Goal: Task Accomplishment & Management: Use online tool/utility

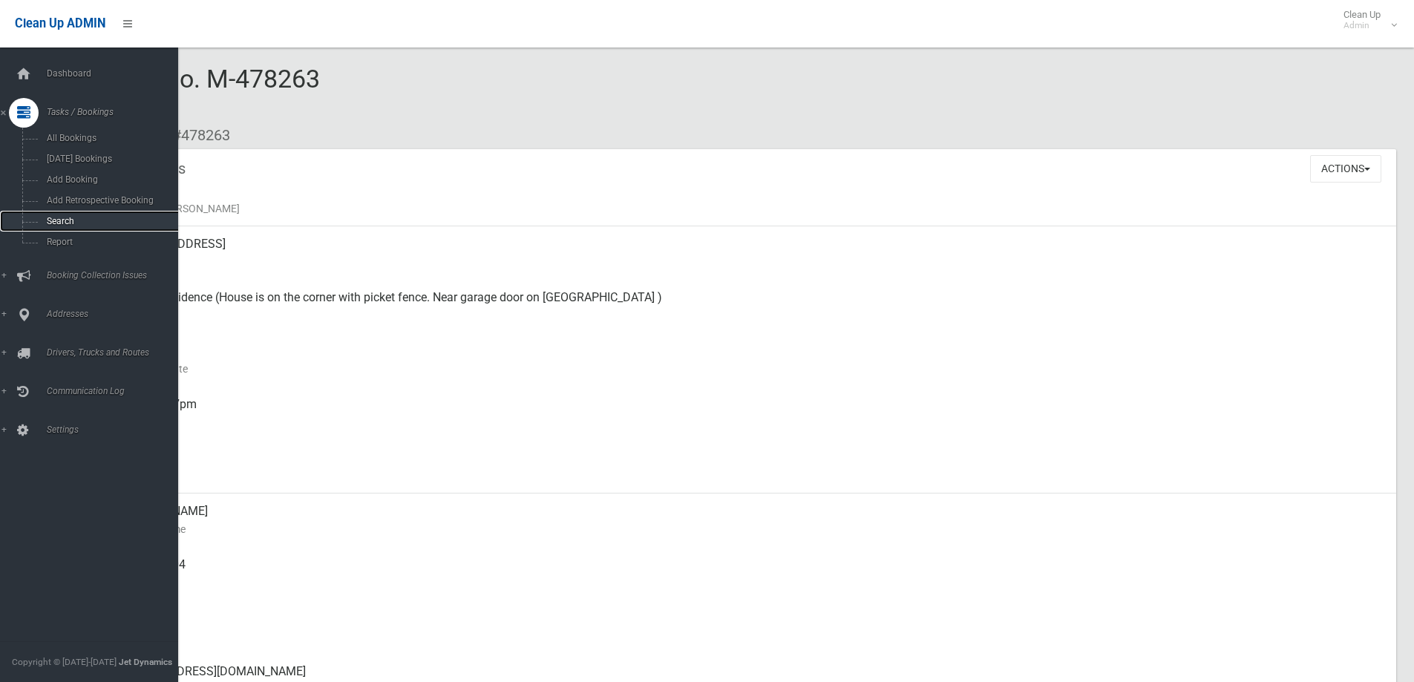
click at [36, 223] on link "Search" at bounding box center [94, 221] width 189 height 21
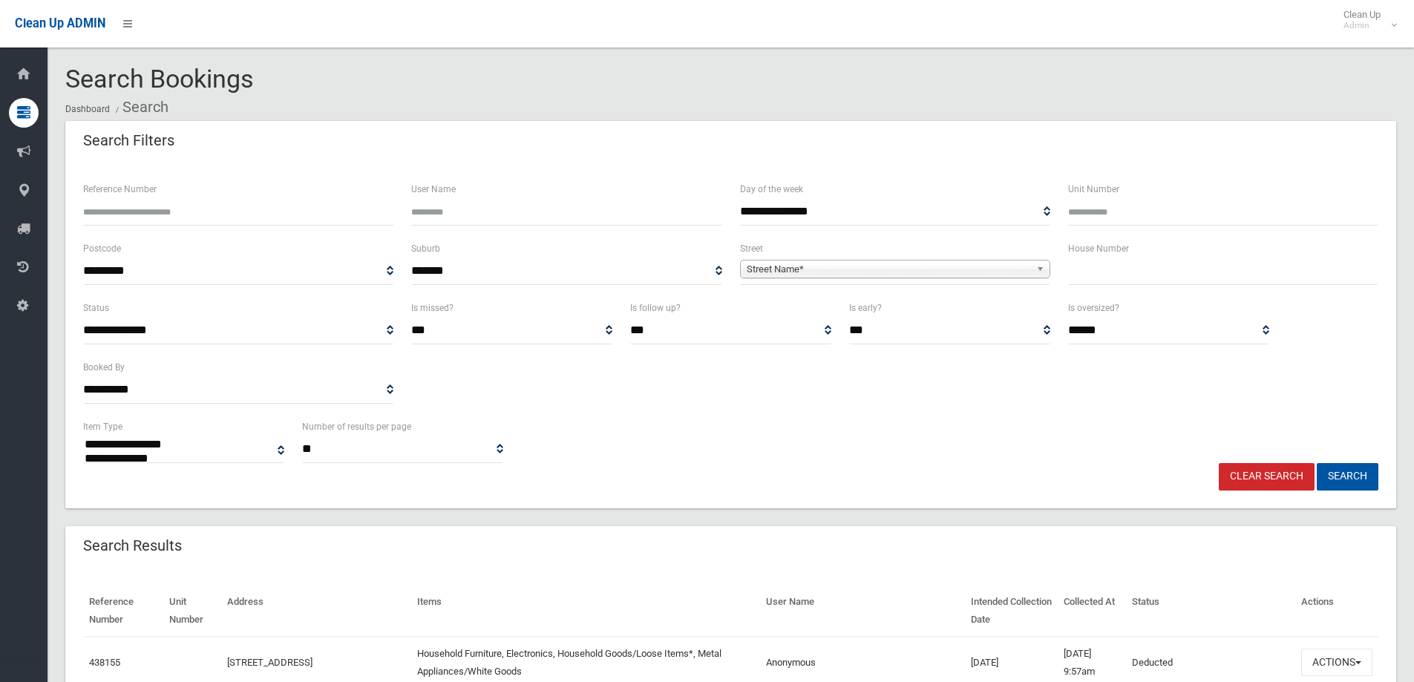
select select
click at [1120, 290] on div "House Number" at bounding box center [1224, 269] width 328 height 59
click at [1112, 280] on input "text" at bounding box center [1223, 271] width 310 height 27
type input "**"
drag, startPoint x: 948, startPoint y: 257, endPoint x: 941, endPoint y: 261, distance: 8.3
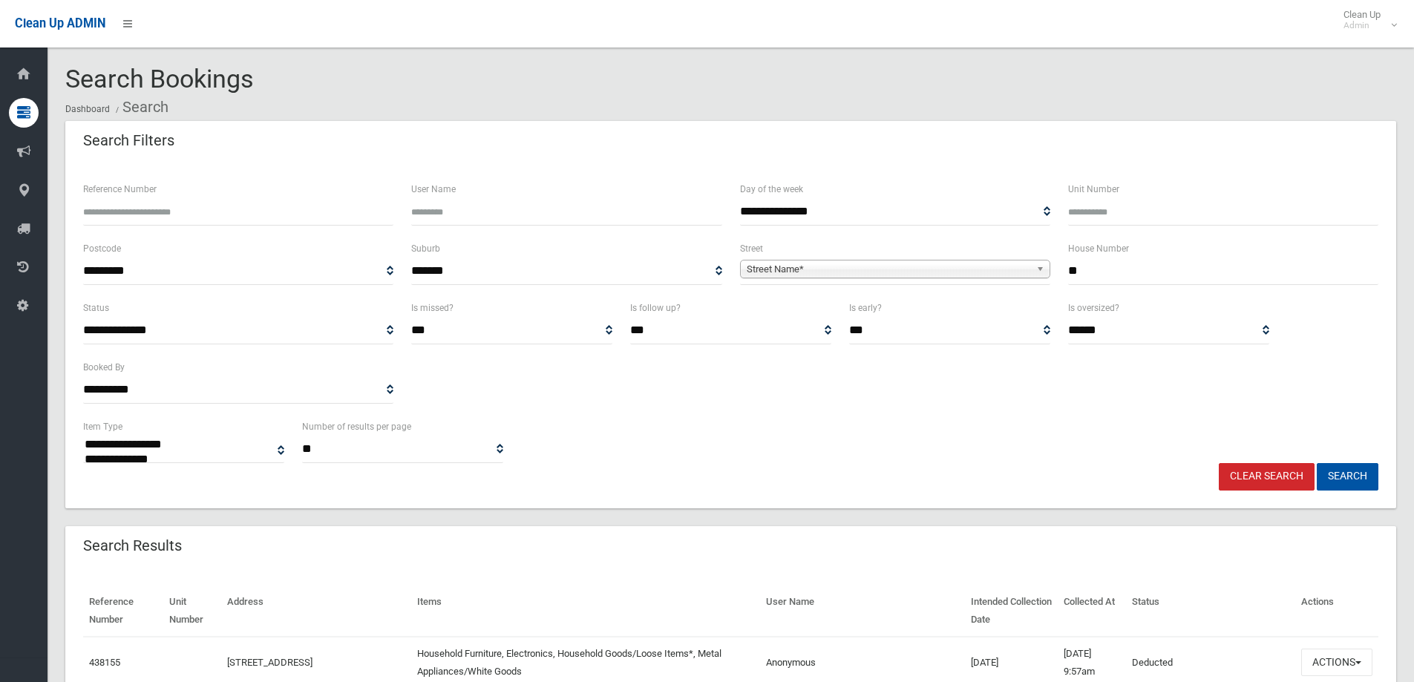
click at [941, 261] on span "**********" at bounding box center [895, 271] width 310 height 27
click at [929, 267] on span "Street Name*" at bounding box center [889, 270] width 284 height 18
type input "******"
click at [923, 316] on li "Sherwo od Street (REVESBY 2212)" at bounding box center [895, 310] width 303 height 19
click at [1371, 490] on button "Search" at bounding box center [1348, 476] width 62 height 27
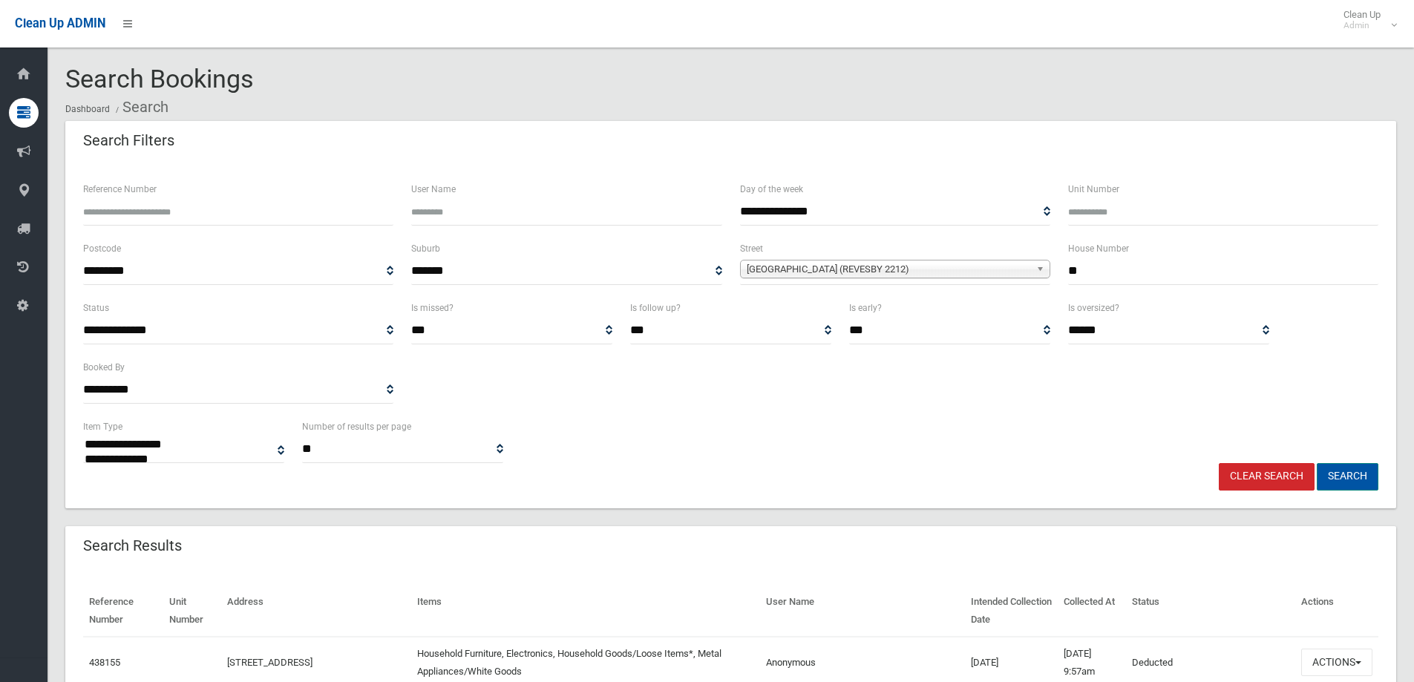
click at [1369, 486] on button "Search" at bounding box center [1348, 476] width 62 height 27
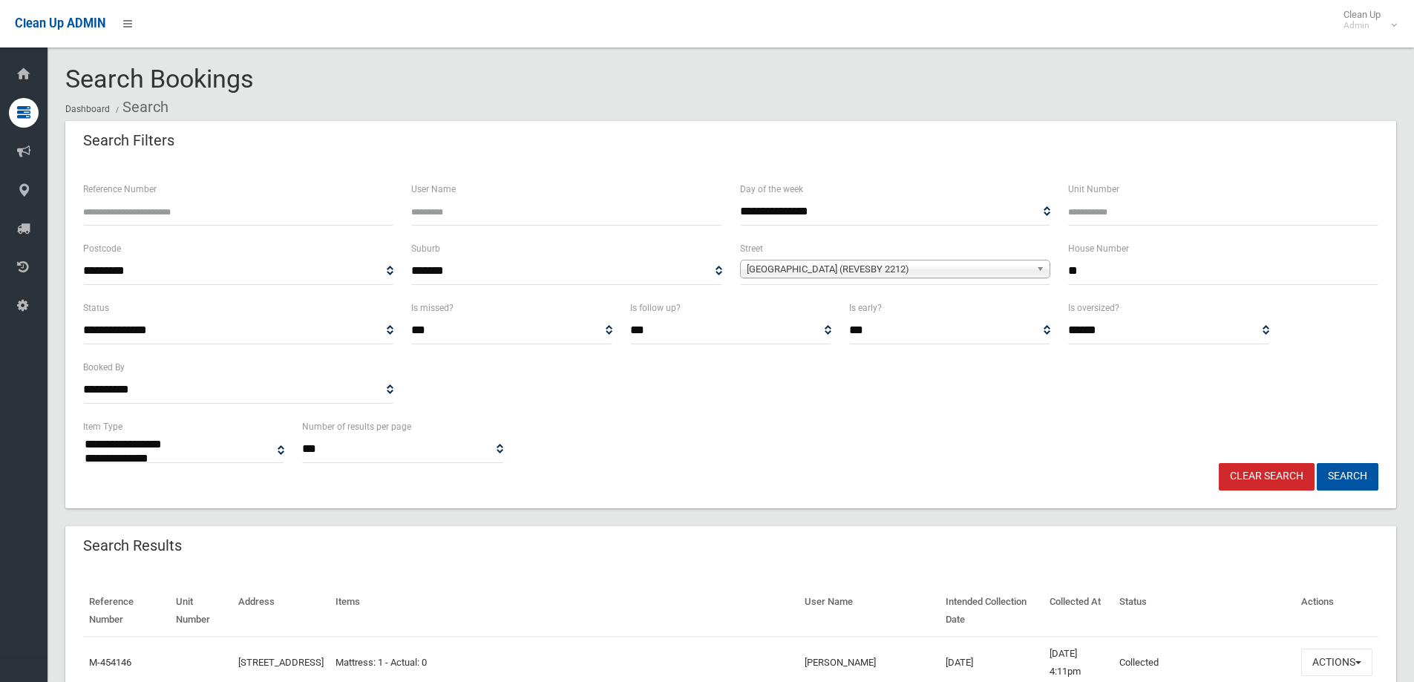
select select
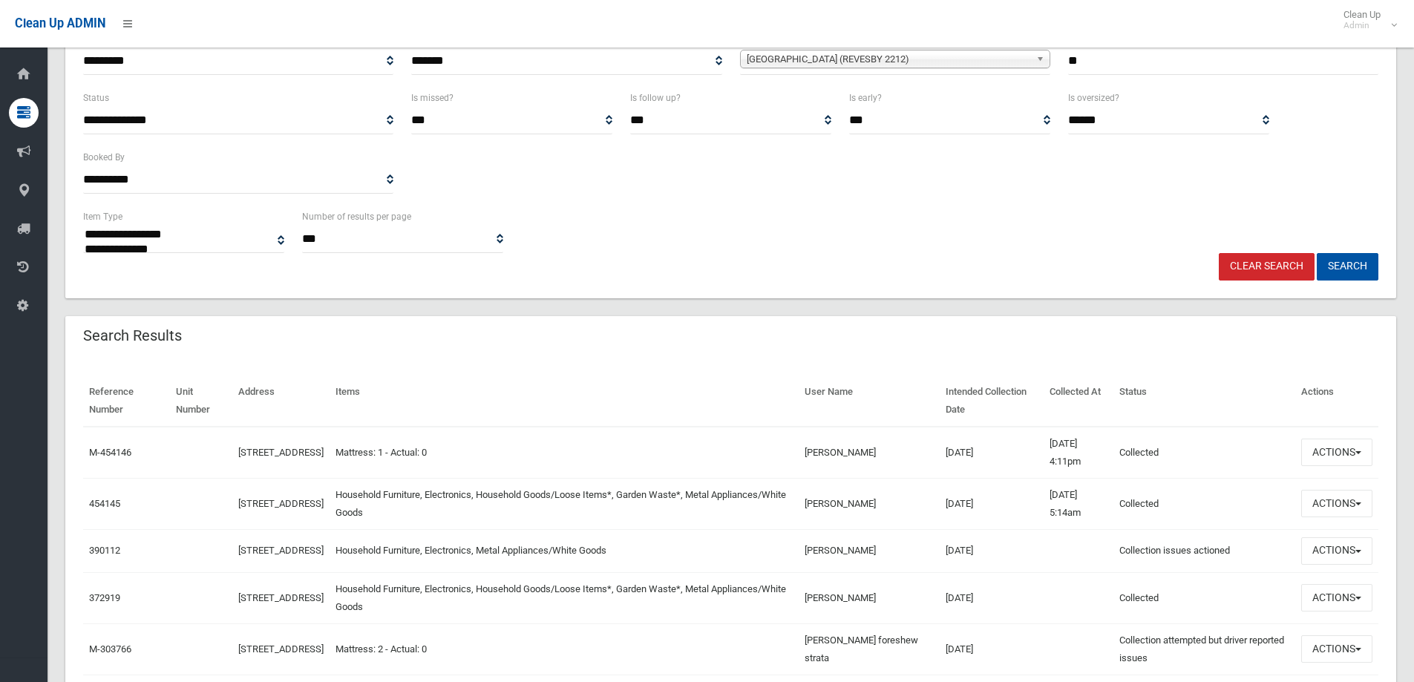
scroll to position [223, 0]
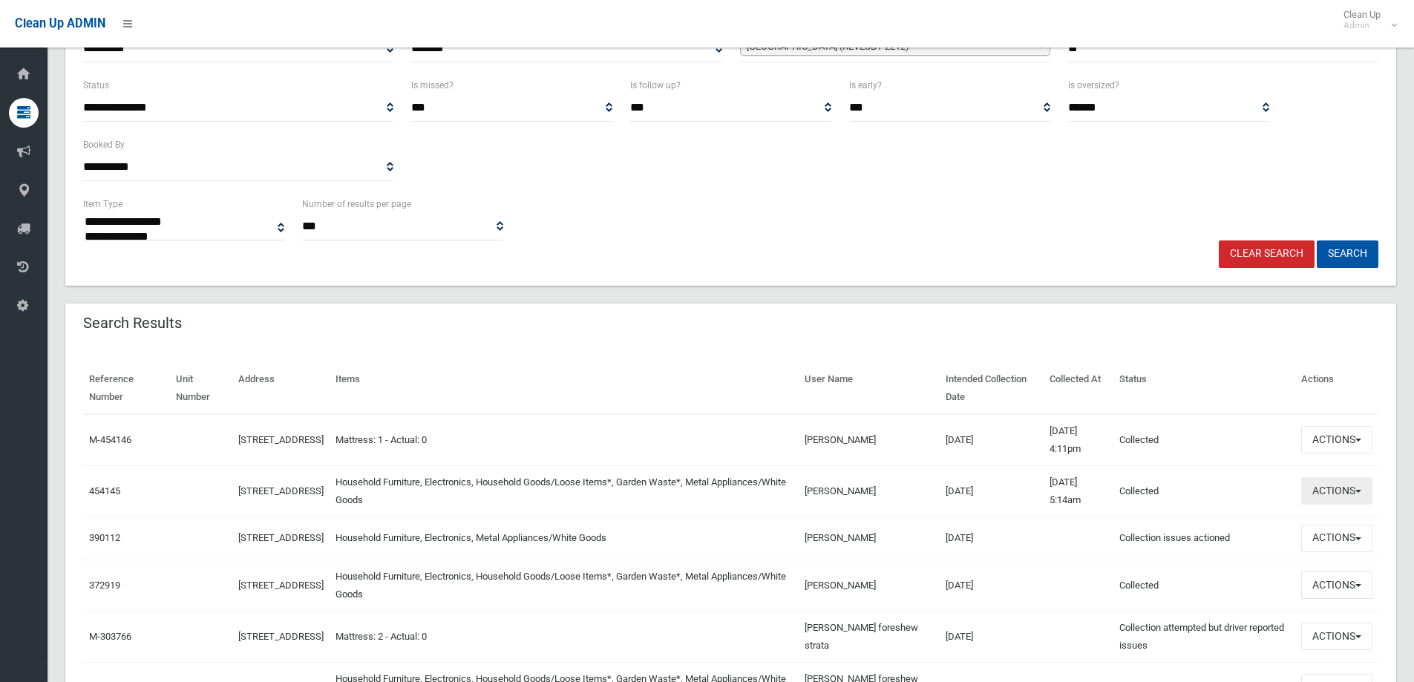
click at [1358, 498] on button "Actions" at bounding box center [1337, 490] width 71 height 27
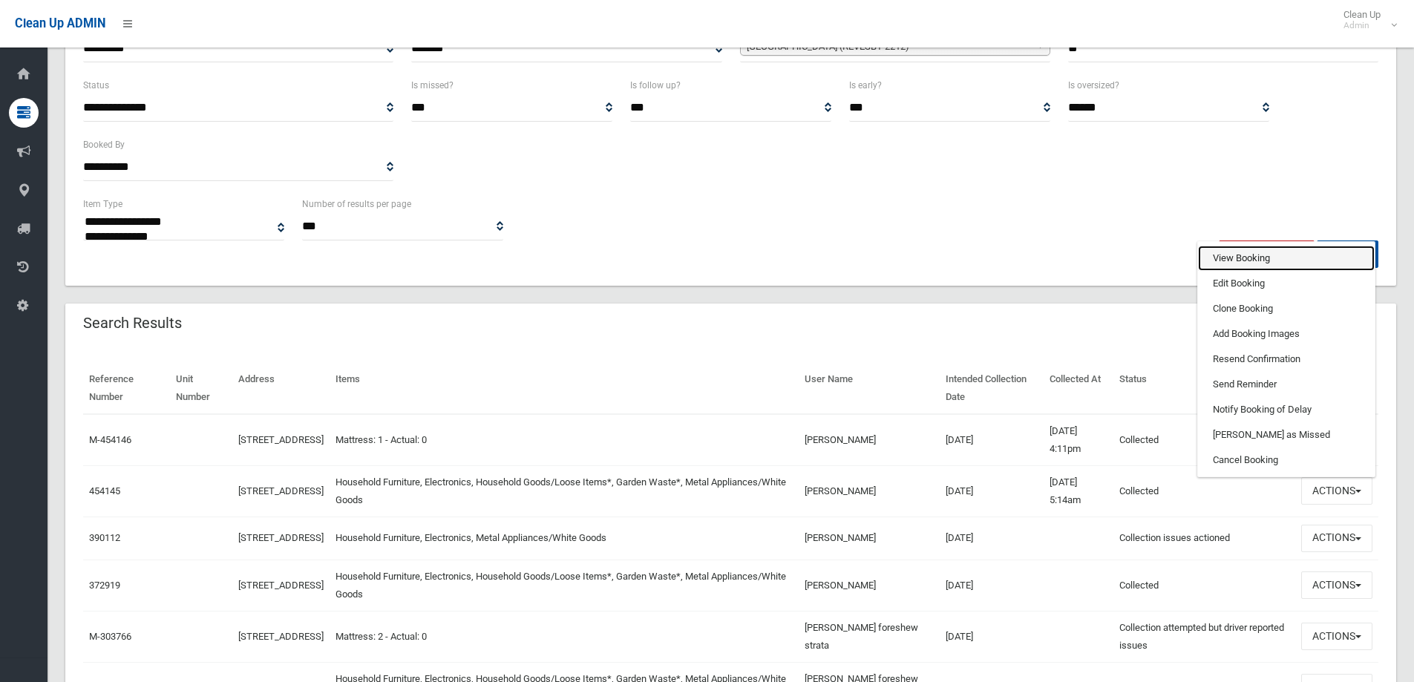
click at [1267, 252] on link "View Booking" at bounding box center [1286, 258] width 177 height 25
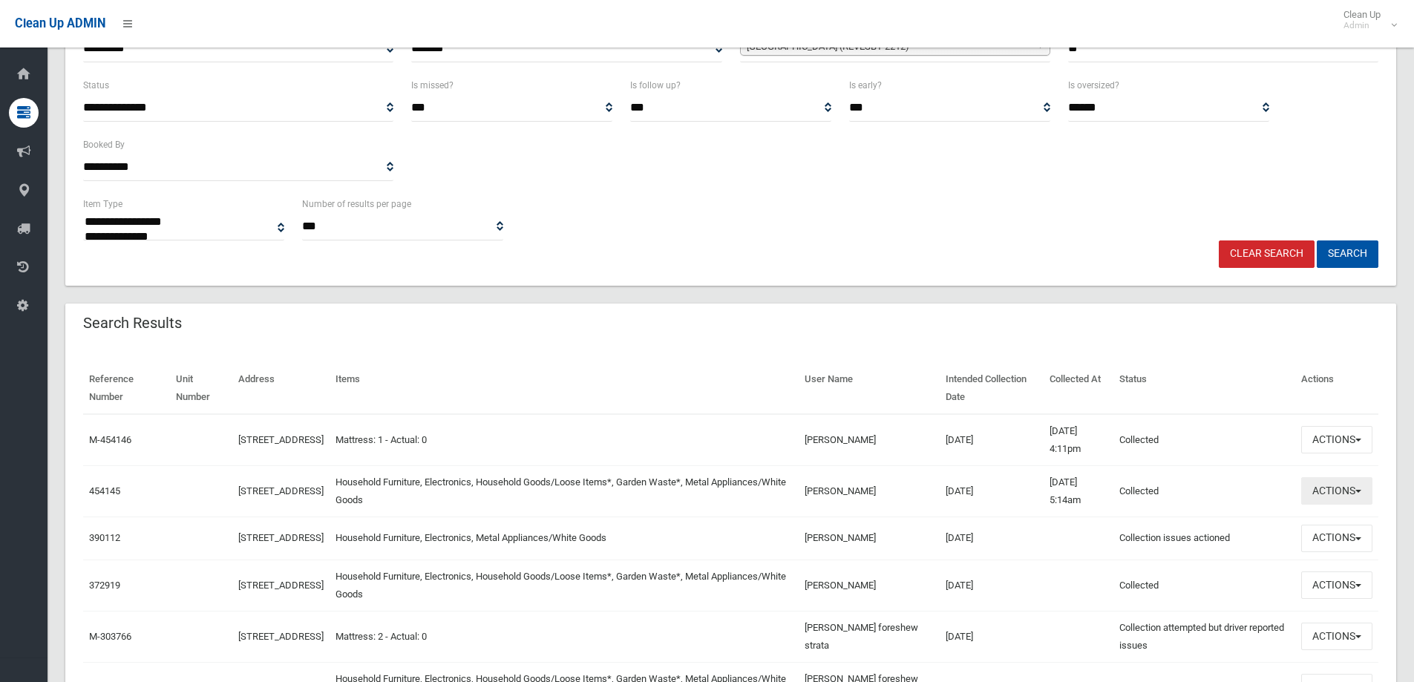
click at [1345, 491] on button "Actions" at bounding box center [1337, 490] width 71 height 27
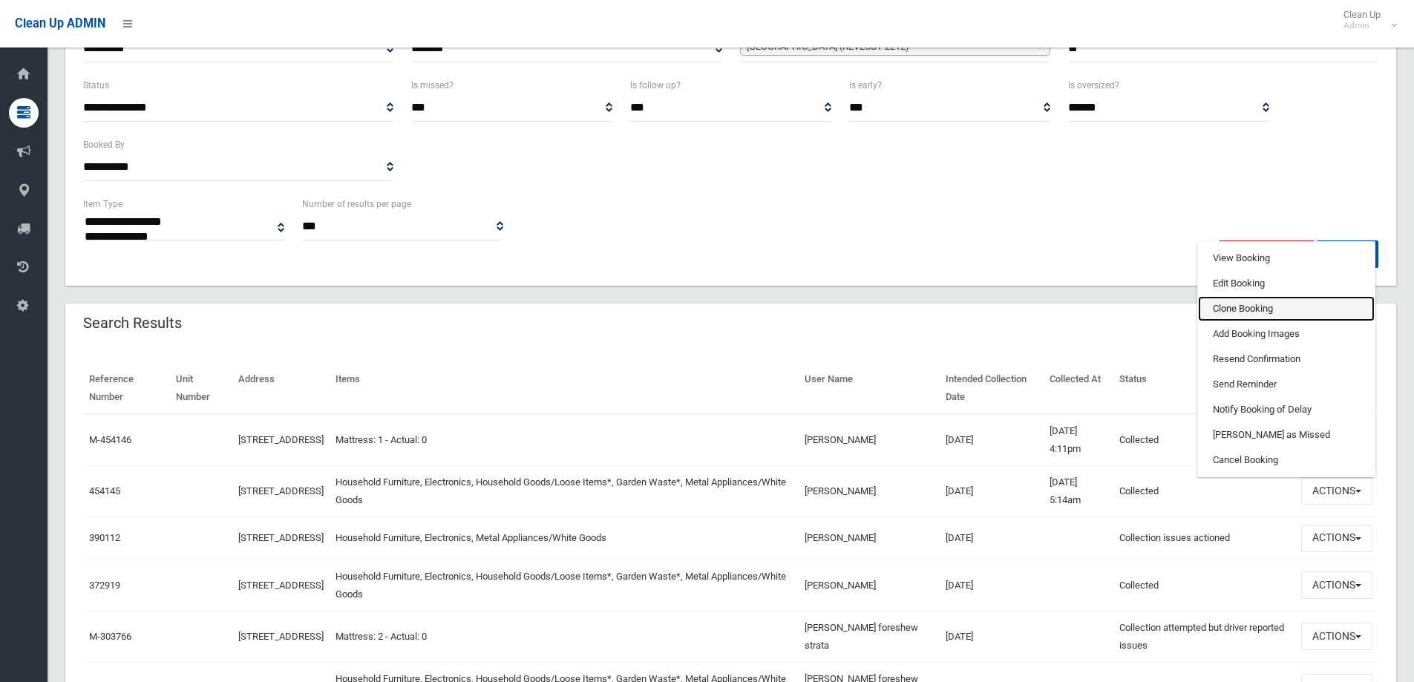
click at [1236, 304] on link "Clone Booking" at bounding box center [1286, 308] width 177 height 25
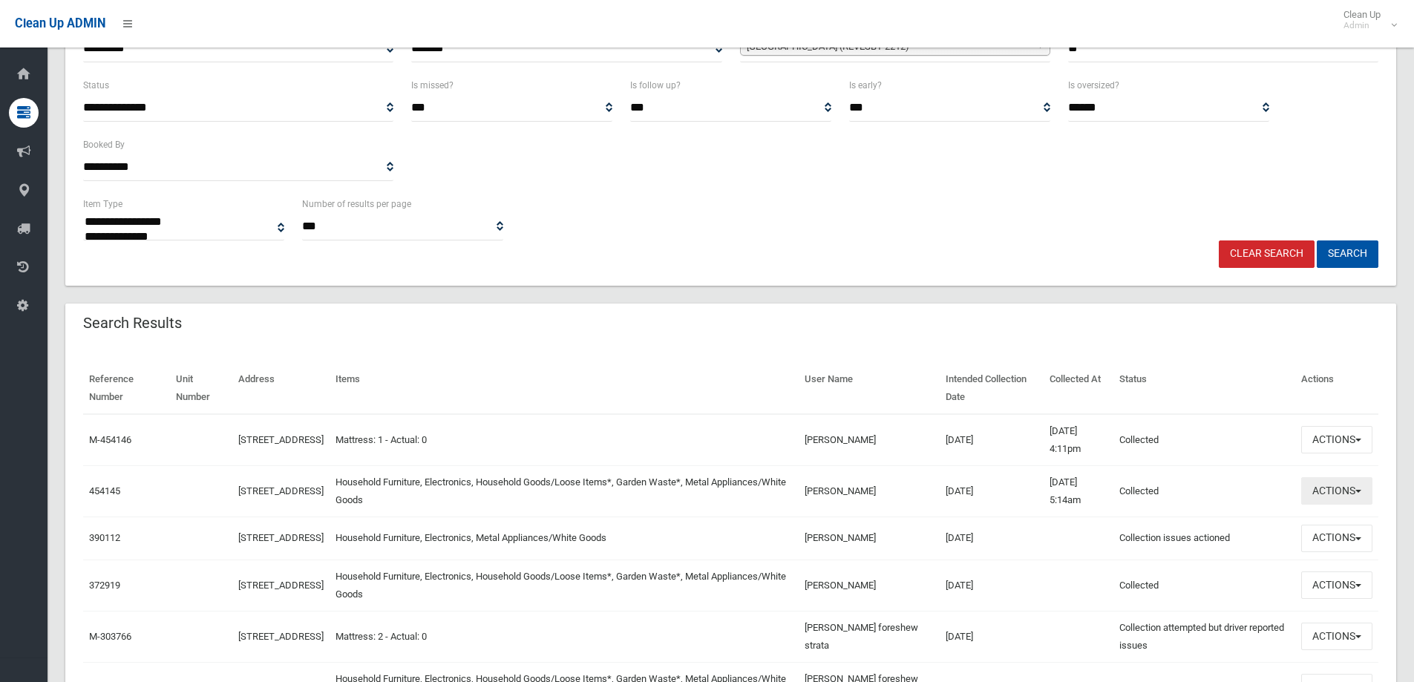
click at [1363, 492] on button "Actions" at bounding box center [1337, 490] width 71 height 27
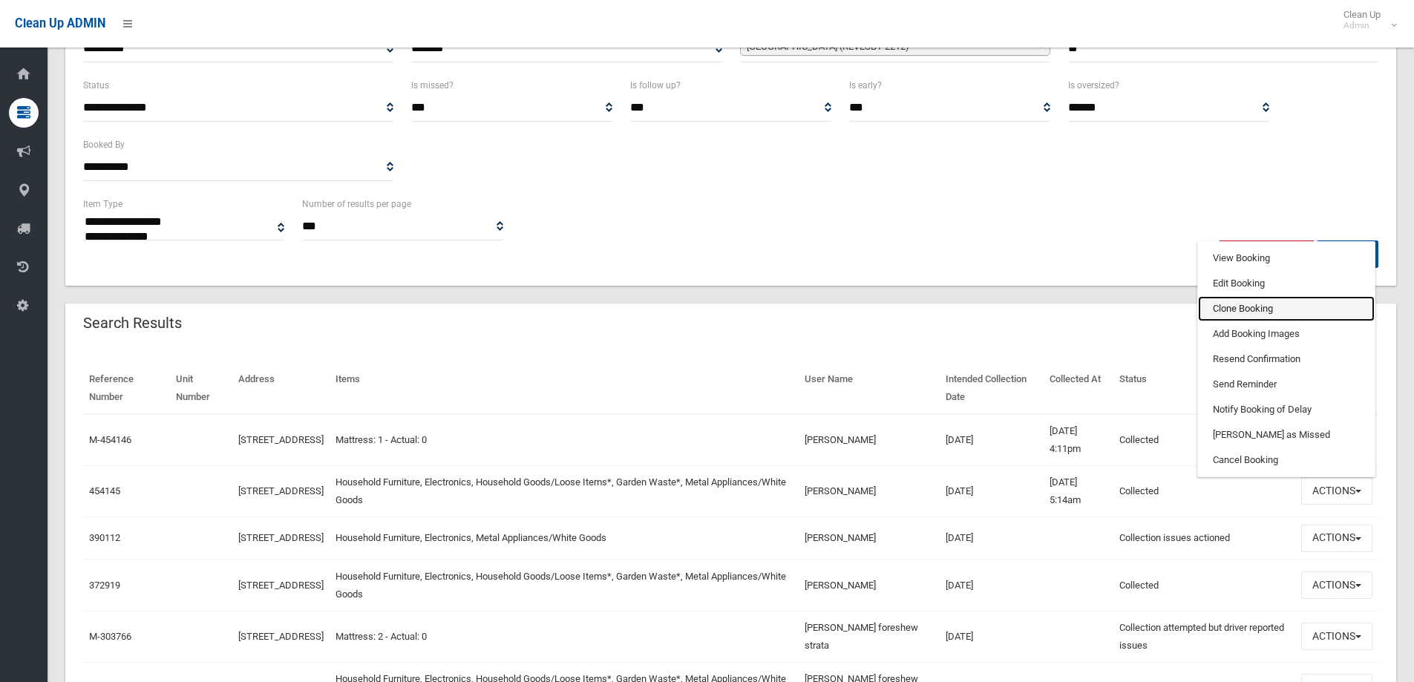
click at [1221, 308] on link "Clone Booking" at bounding box center [1286, 308] width 177 height 25
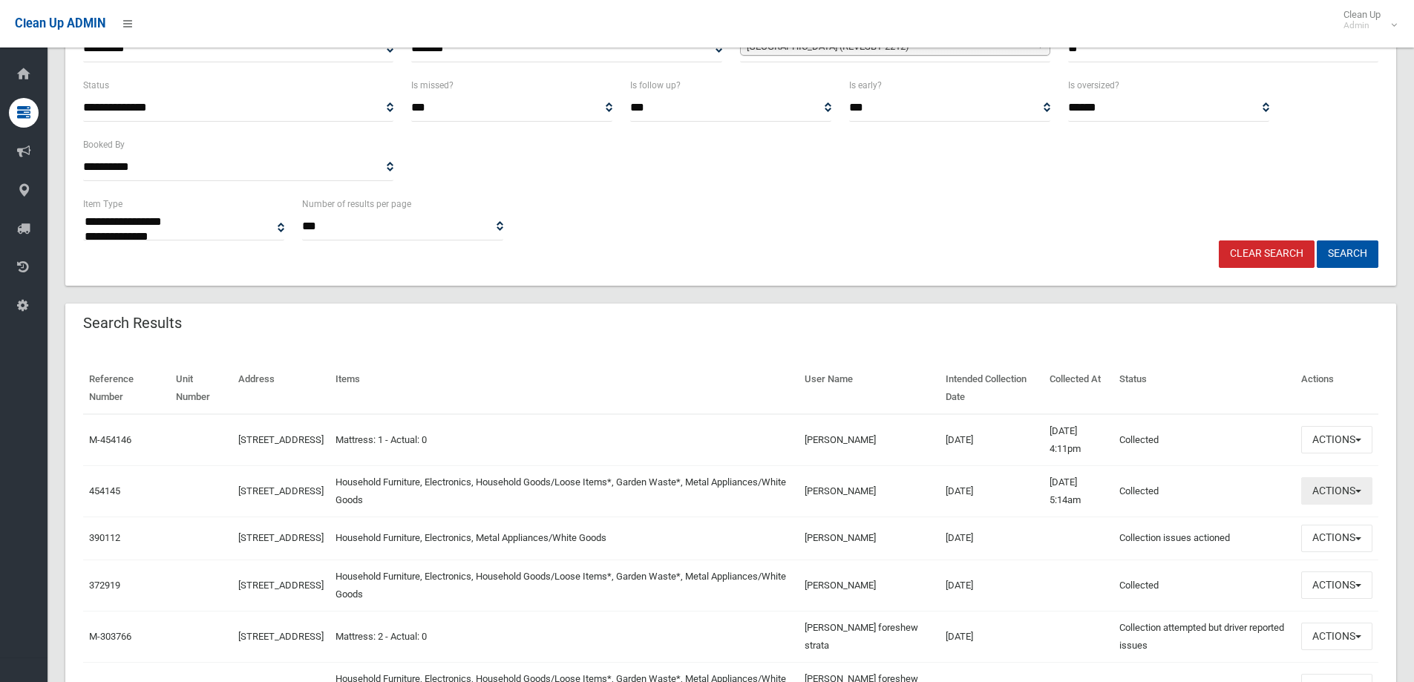
click at [1339, 494] on button "Actions" at bounding box center [1337, 490] width 71 height 27
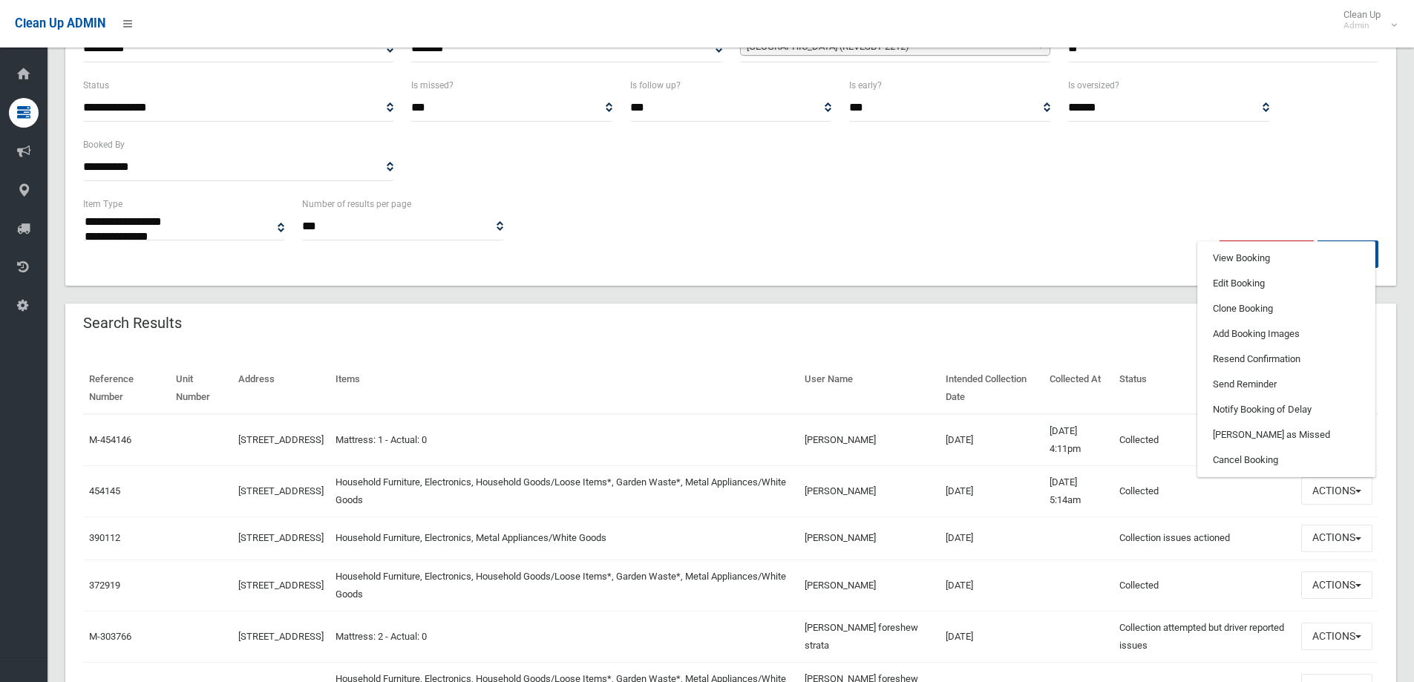
click at [799, 560] on td "Household Furniture, Electronics, Metal Appliances/White Goods" at bounding box center [564, 538] width 469 height 43
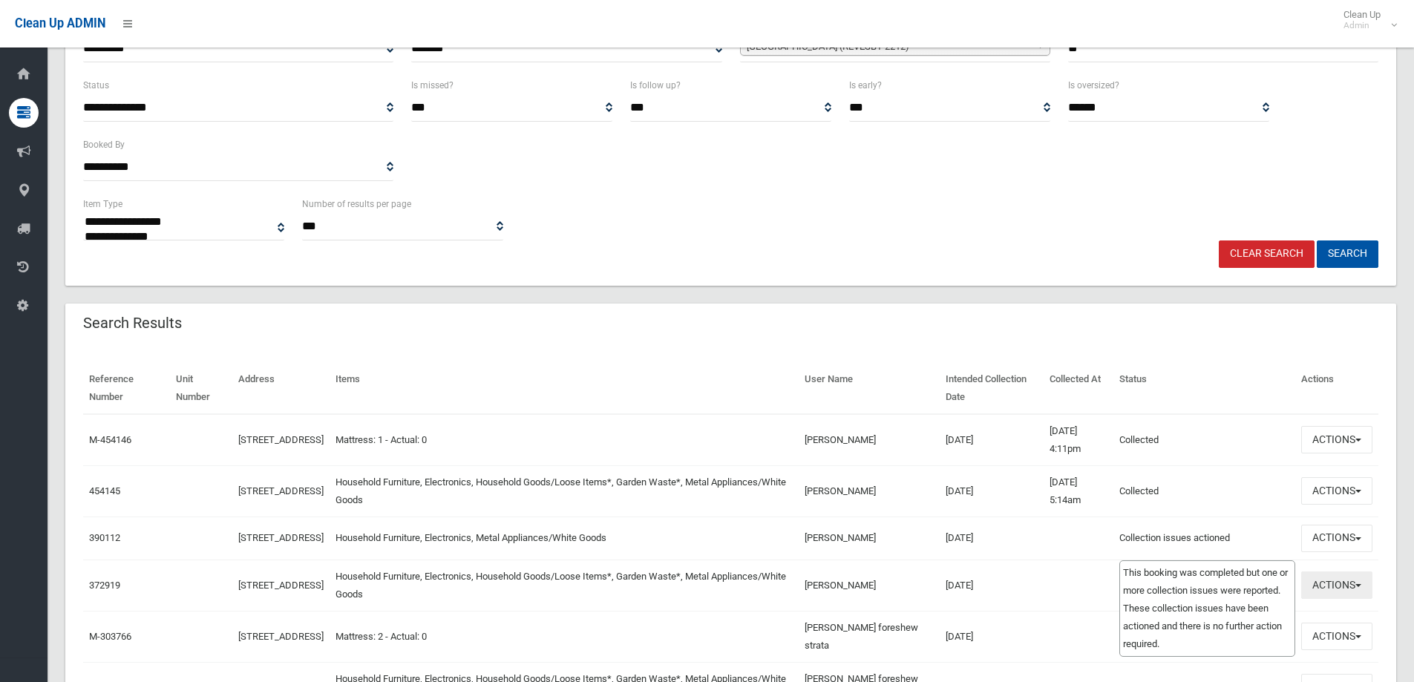
drag, startPoint x: 1334, startPoint y: 590, endPoint x: 987, endPoint y: 501, distance: 358.7
click at [1325, 489] on button "Actions" at bounding box center [1337, 490] width 71 height 27
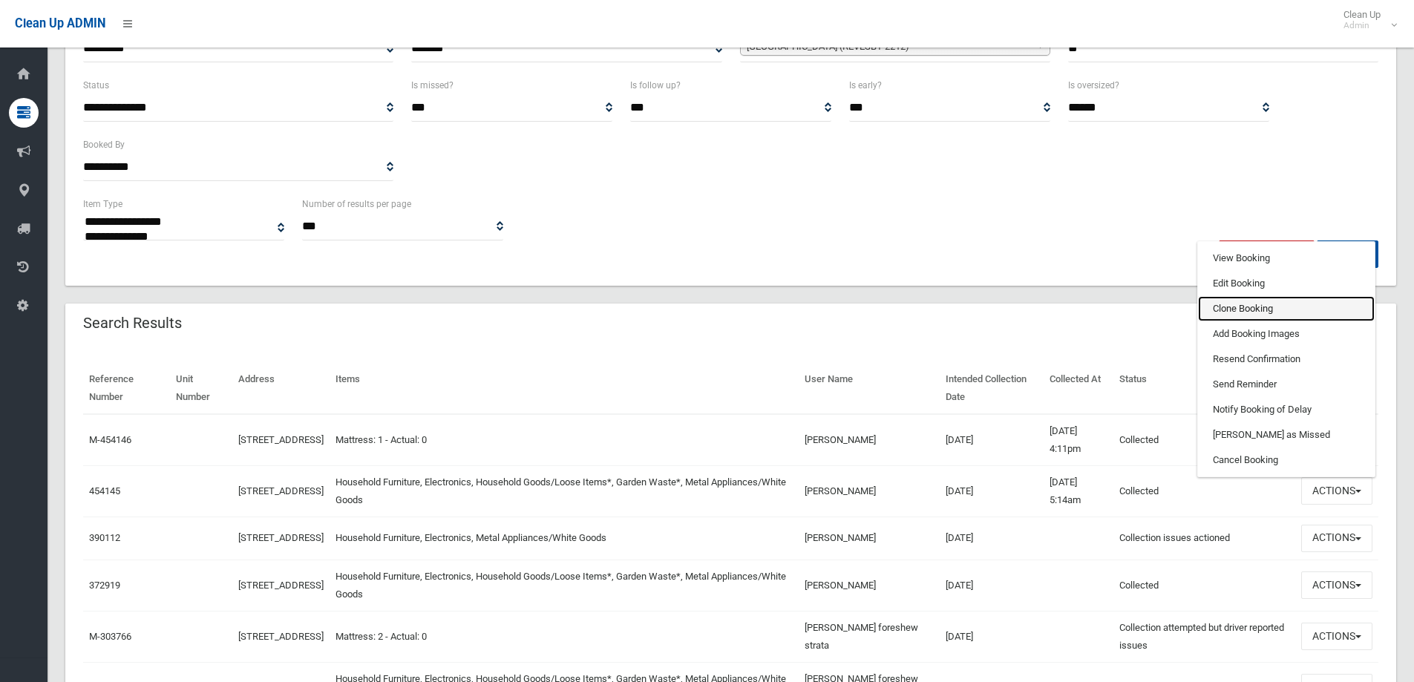
click at [1268, 313] on link "Clone Booking" at bounding box center [1286, 308] width 177 height 25
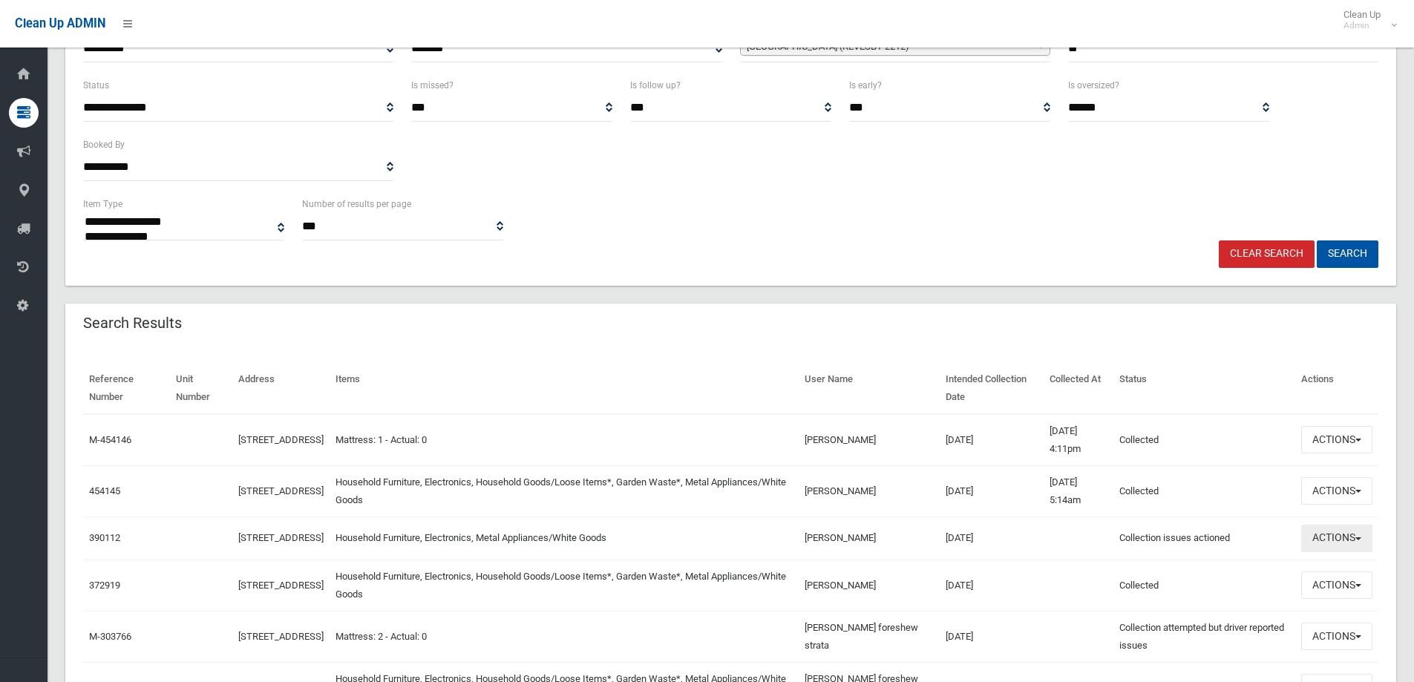
click at [1364, 545] on button "Actions" at bounding box center [1337, 538] width 71 height 27
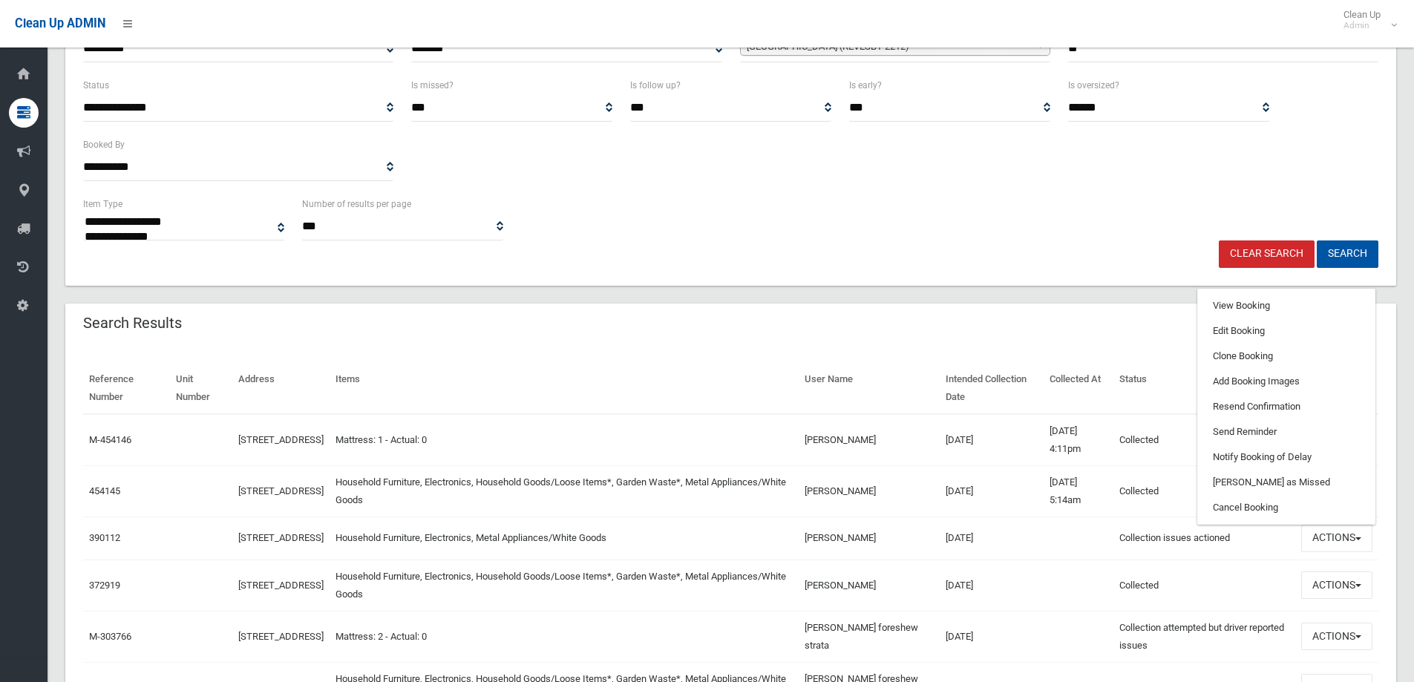
click at [1103, 312] on div "Search Results" at bounding box center [730, 325] width 1331 height 42
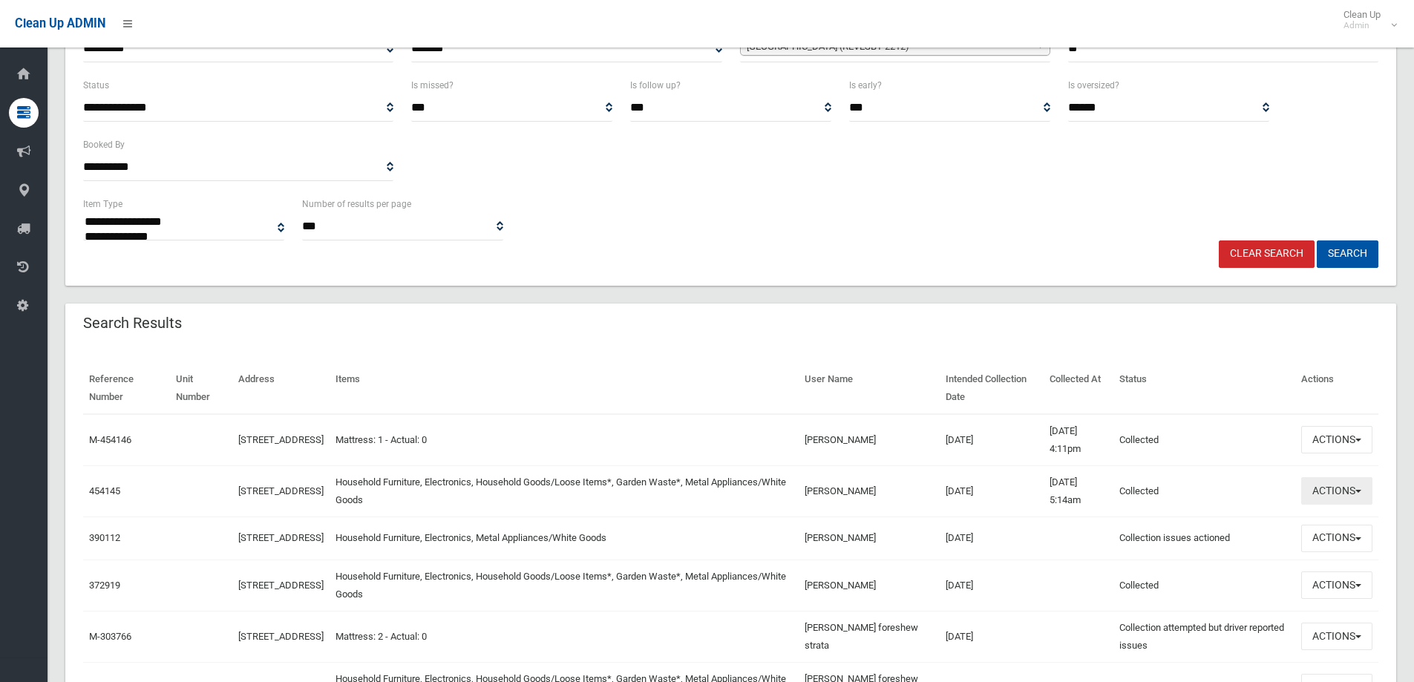
click at [1325, 495] on button "Actions" at bounding box center [1337, 490] width 71 height 27
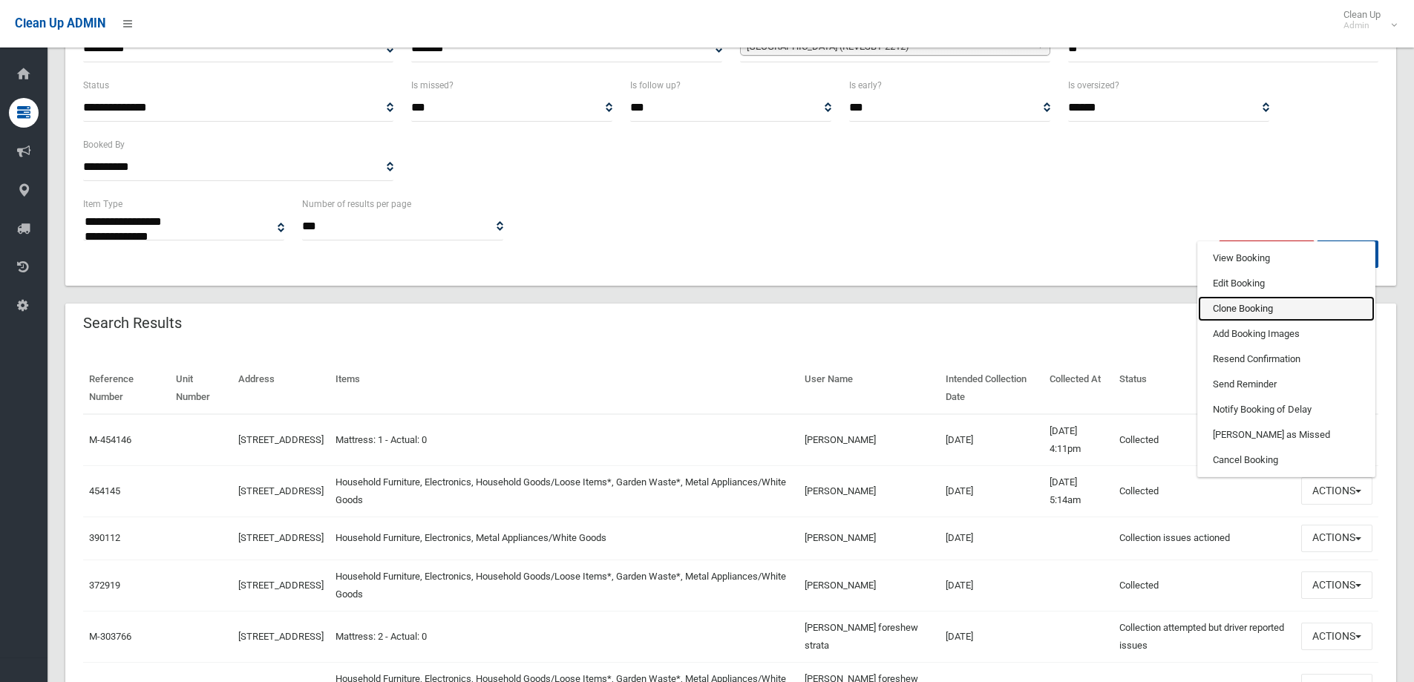
click at [1225, 301] on link "Clone Booking" at bounding box center [1286, 308] width 177 height 25
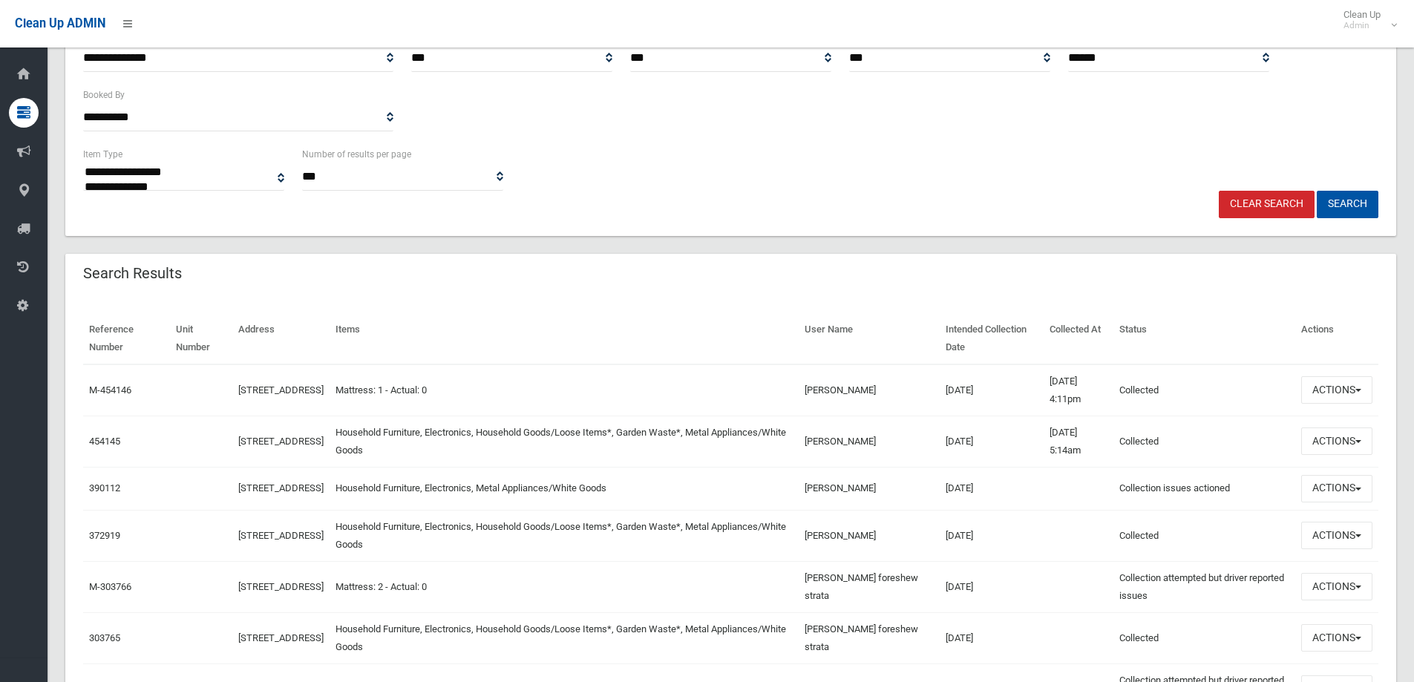
scroll to position [297, 0]
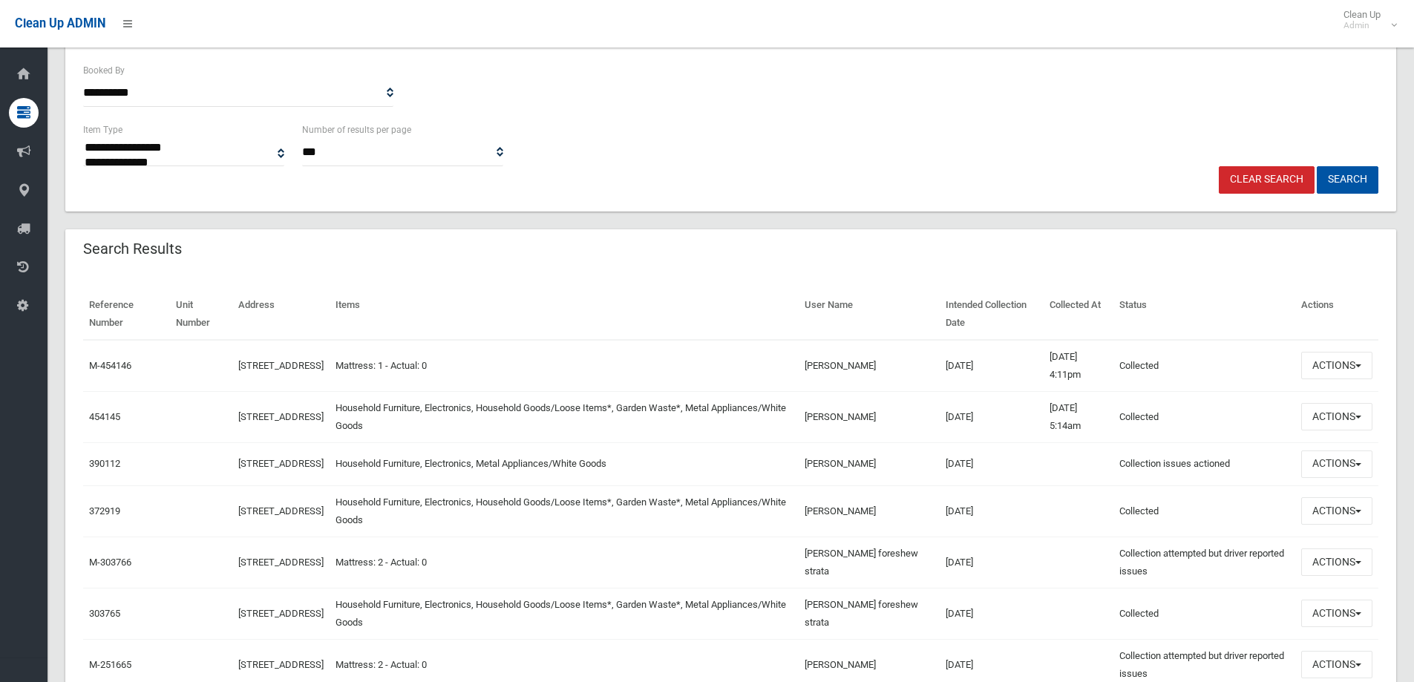
click at [593, 426] on td "Household Furniture, Electronics, Household Goods/Loose Items*, Garden Waste*, …" at bounding box center [564, 416] width 469 height 51
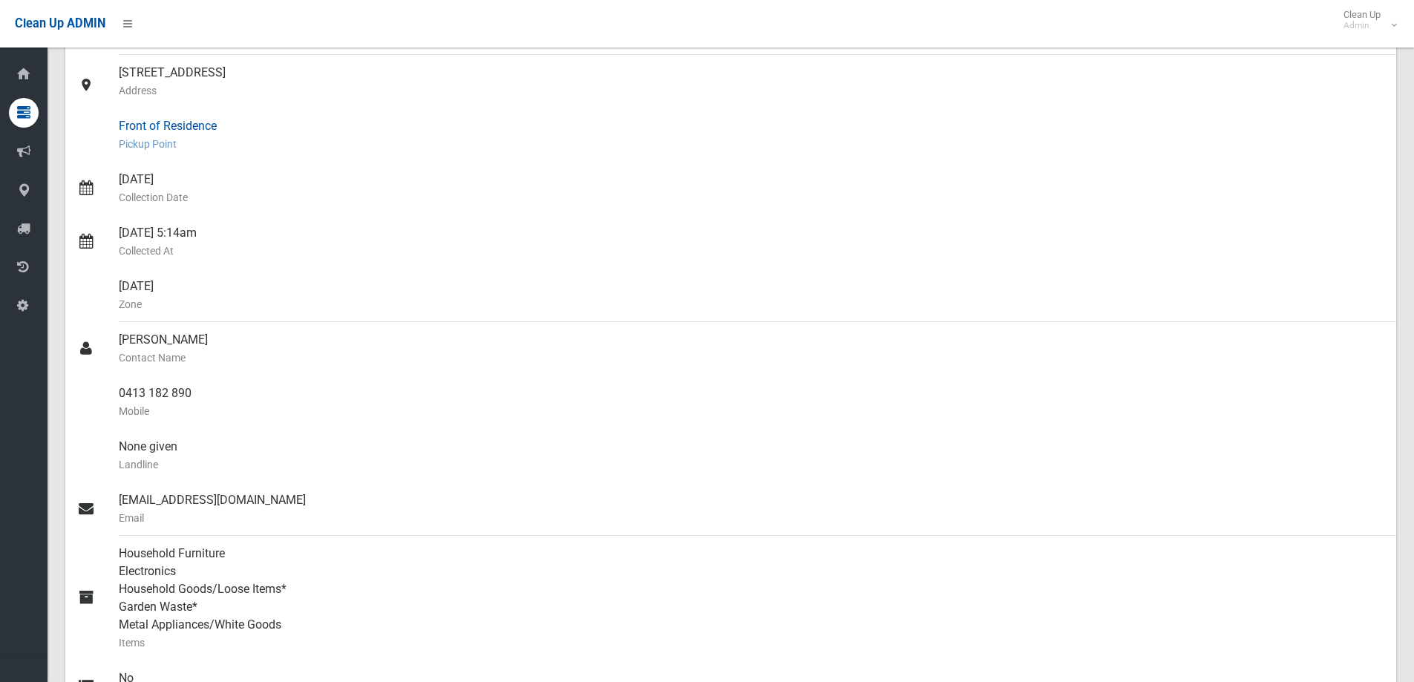
scroll to position [297, 0]
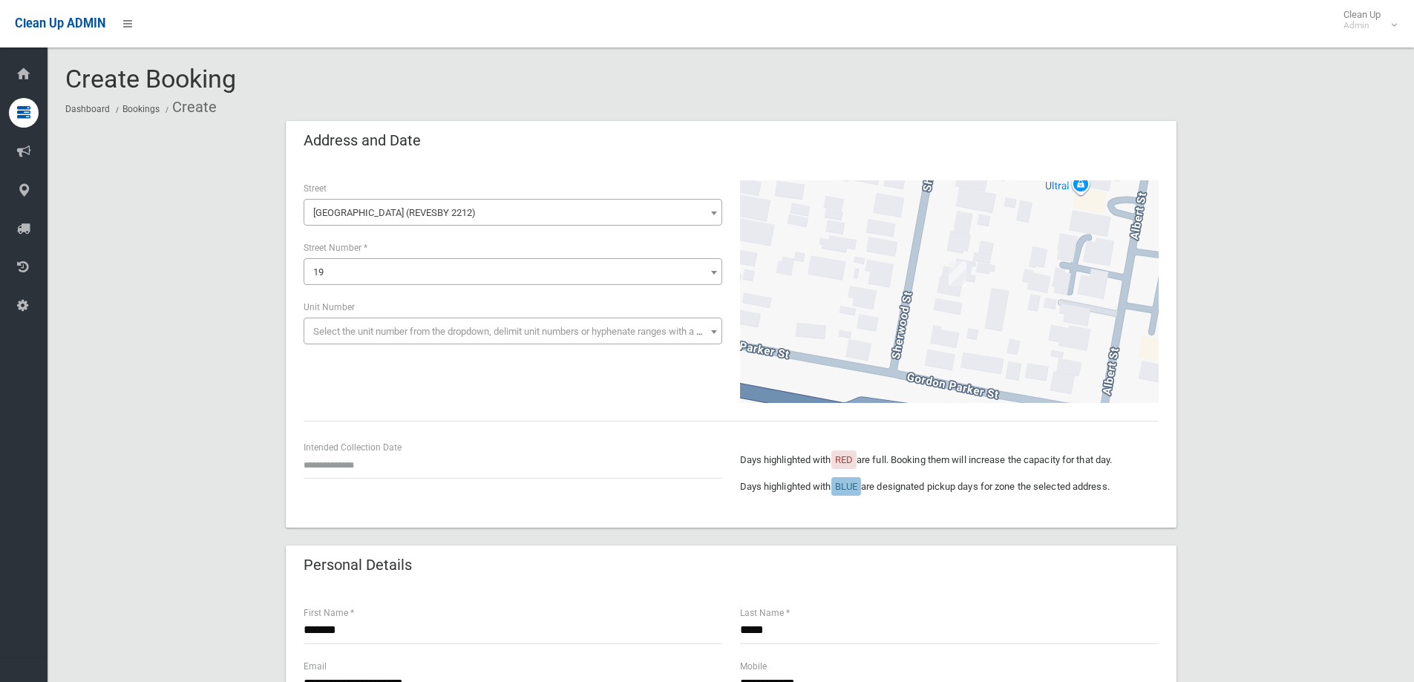
click at [466, 319] on span "Select the unit number from the dropdown, delimit unit numbers or hyphenate ran…" at bounding box center [513, 331] width 419 height 27
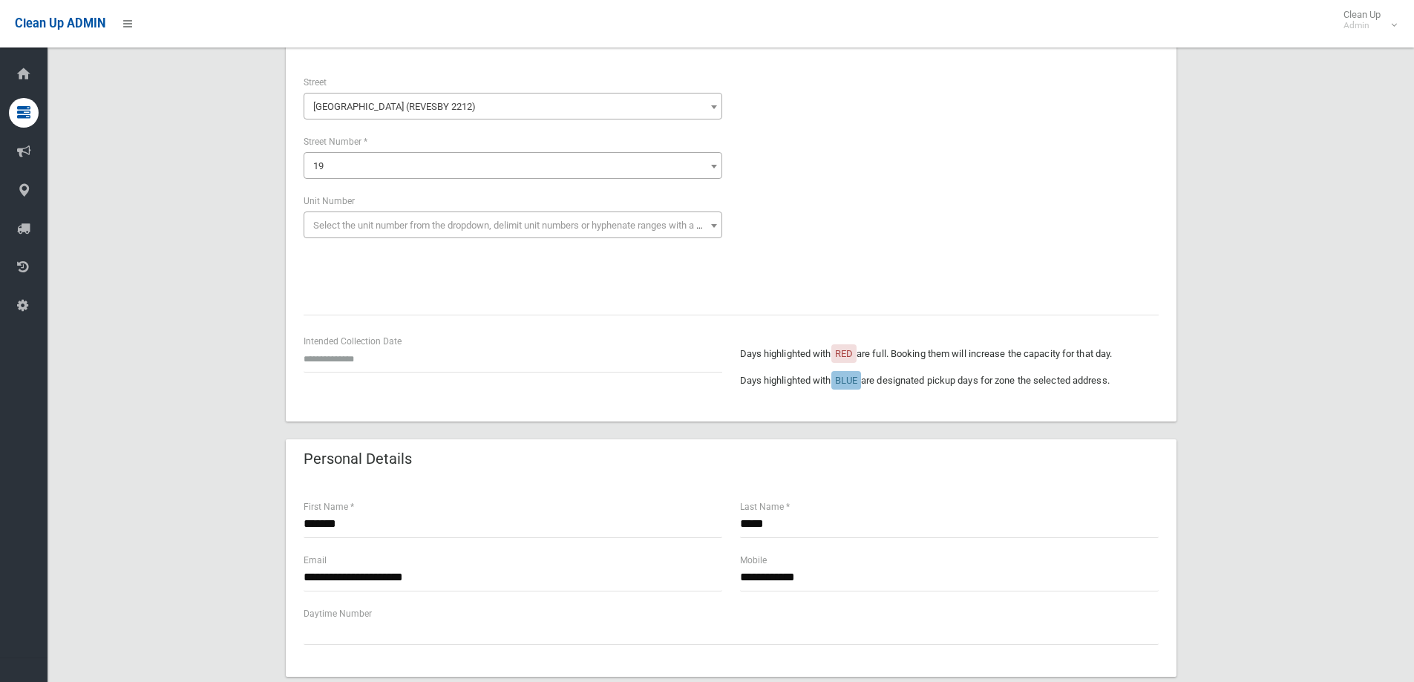
scroll to position [148, 0]
